Goal: Information Seeking & Learning: Learn about a topic

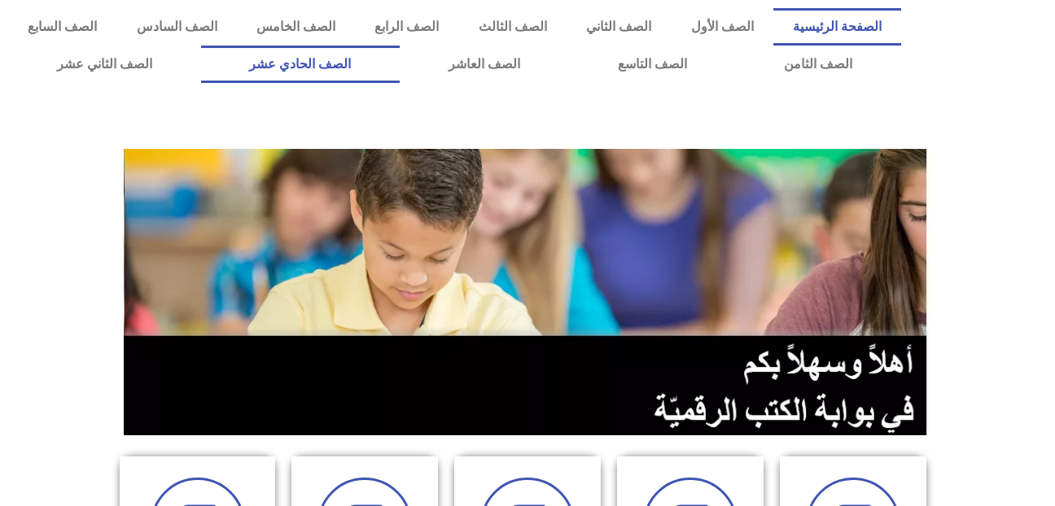
click at [365, 72] on link "الصف الحادي عشر" at bounding box center [300, 64] width 199 height 37
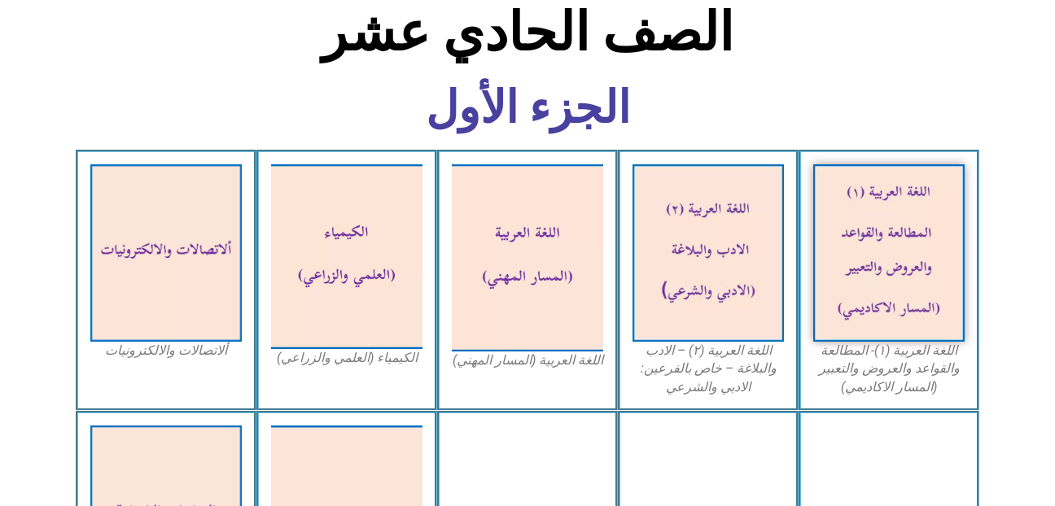
scroll to position [521, 0]
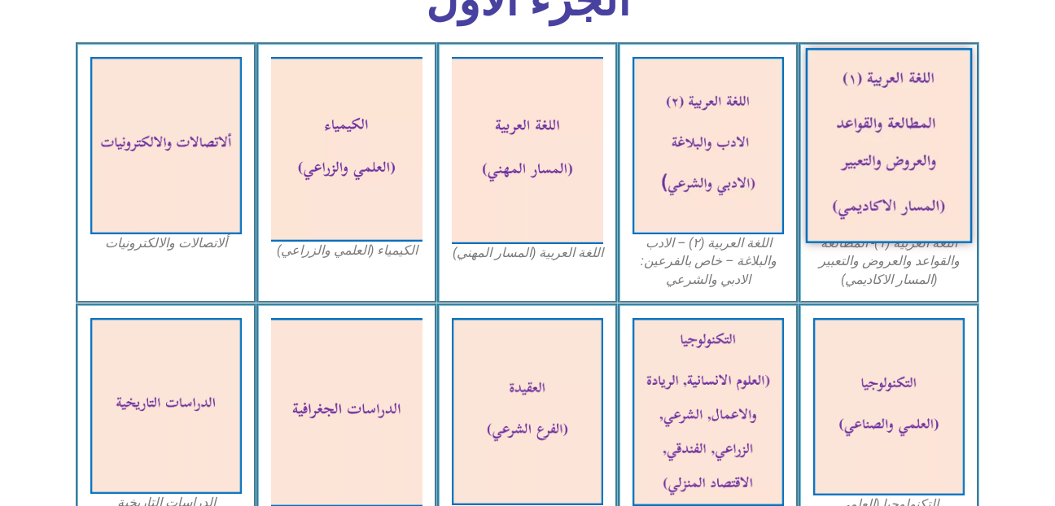
click at [828, 168] on img at bounding box center [889, 145] width 167 height 195
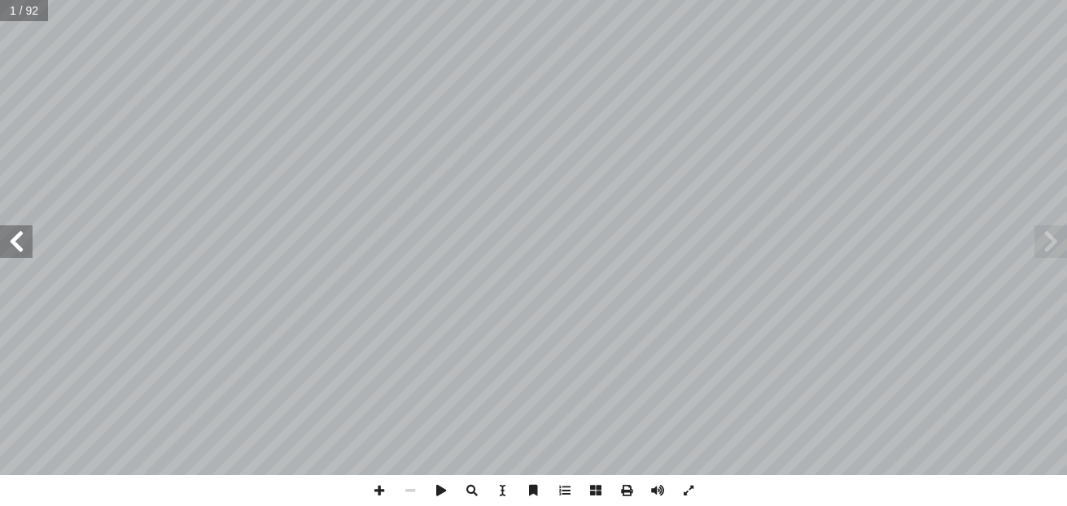
click at [29, 256] on span at bounding box center [16, 242] width 33 height 33
